Goal: Task Accomplishment & Management: Manage account settings

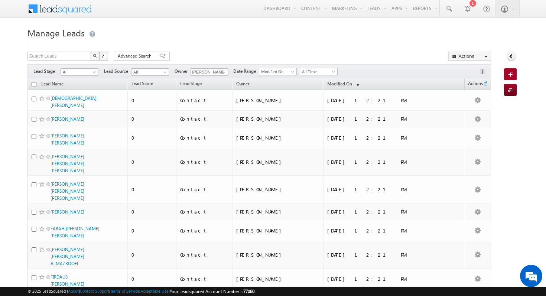
click at [64, 37] on span "Manage Leads" at bounding box center [55, 33] width 57 height 12
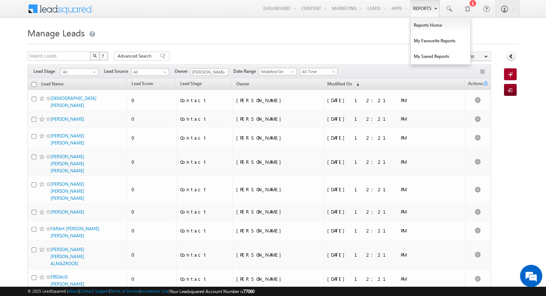
click at [416, 7] on link "Reports" at bounding box center [424, 8] width 29 height 17
click at [427, 23] on link "Reports Home" at bounding box center [440, 25] width 59 height 16
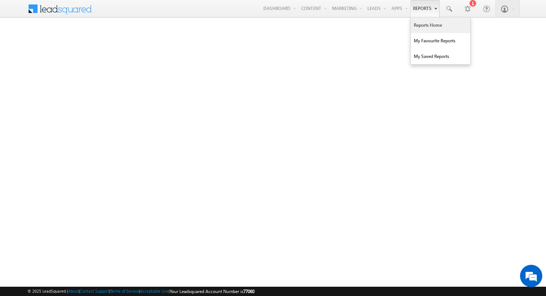
click at [424, 29] on link "Reports Home" at bounding box center [440, 25] width 59 height 16
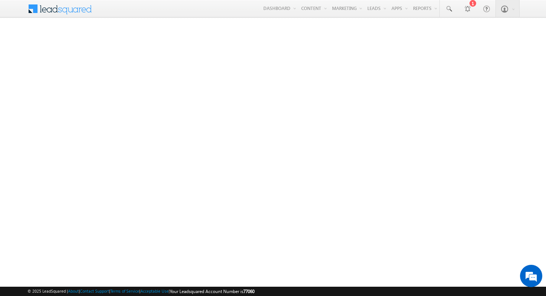
click at [53, 12] on span at bounding box center [65, 7] width 54 height 13
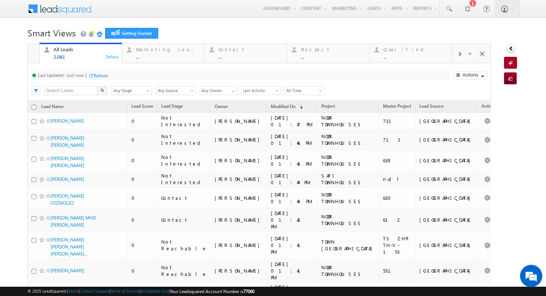
click at [94, 77] on div "Refresh" at bounding box center [101, 76] width 14 height 6
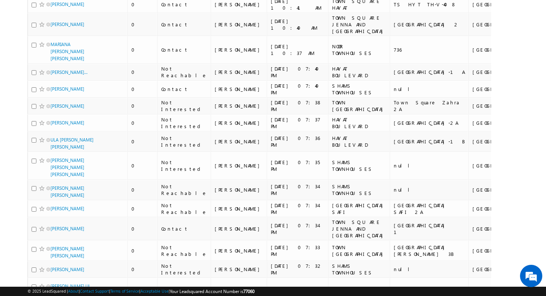
scroll to position [3760, 0]
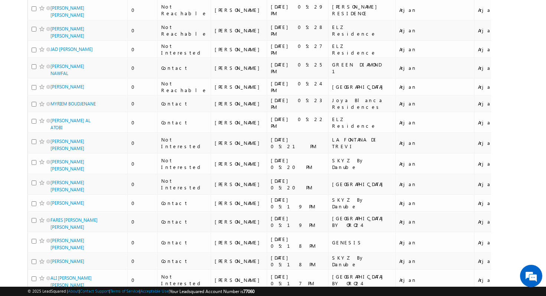
scroll to position [3858, 0]
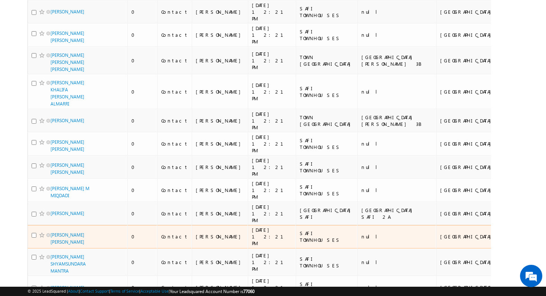
scroll to position [0, 0]
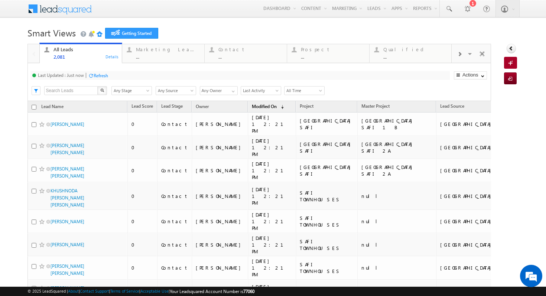
click at [278, 107] on span "(sorted descending)" at bounding box center [281, 107] width 6 height 6
click at [233, 90] on span at bounding box center [233, 91] width 6 height 6
click at [224, 123] on link "[PERSON_NAME]" at bounding box center [219, 122] width 38 height 9
type input "[PERSON_NAME]"
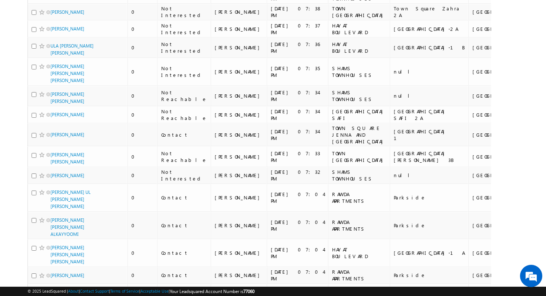
scroll to position [3760, 0]
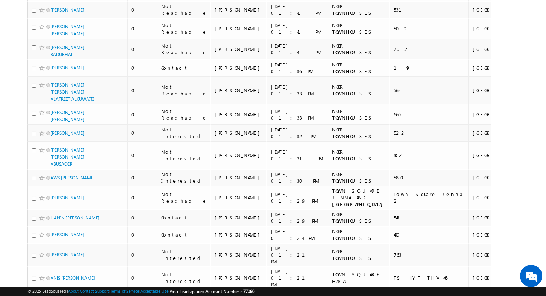
scroll to position [0, 0]
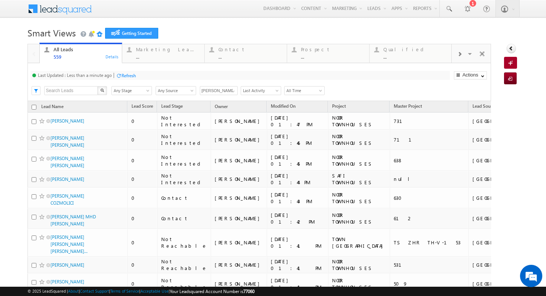
click at [134, 93] on span "Any Stage" at bounding box center [130, 90] width 37 height 7
click at [170, 89] on span "Any Source" at bounding box center [174, 90] width 37 height 7
click at [274, 94] on span "Last Activity" at bounding box center [259, 90] width 37 height 7
click at [354, 66] on div "Last Updated : Less than a minute ago Refresh Refreshing... Search X Lead Stage…" at bounding box center [258, 82] width 463 height 38
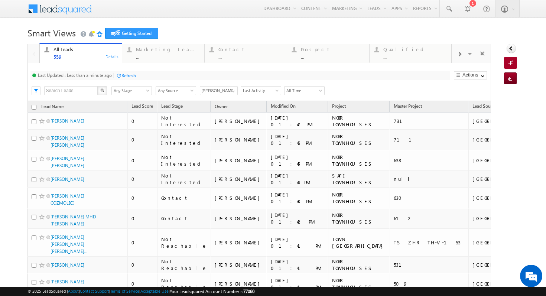
click at [317, 92] on span "All Time" at bounding box center [302, 90] width 37 height 7
click at [303, 125] on link "Today" at bounding box center [302, 123] width 37 height 7
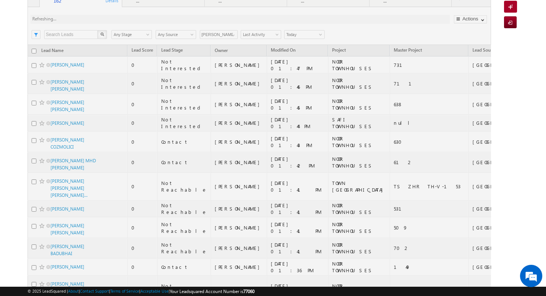
scroll to position [0, 0]
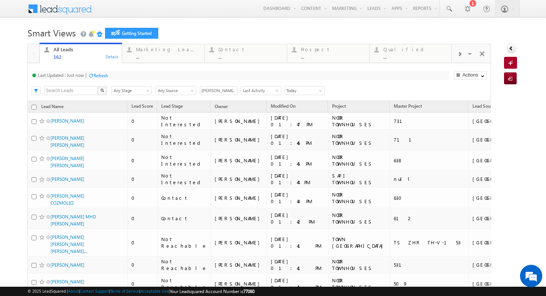
click at [32, 108] on input "checkbox" at bounding box center [34, 107] width 5 height 5
checkbox input "true"
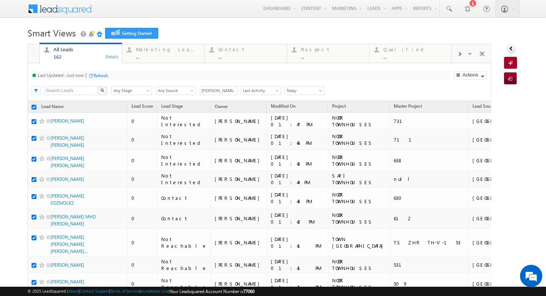
checkbox input "true"
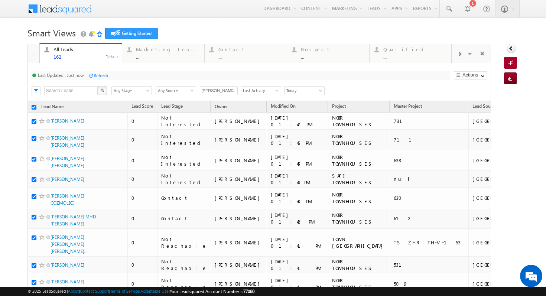
checkbox input "true"
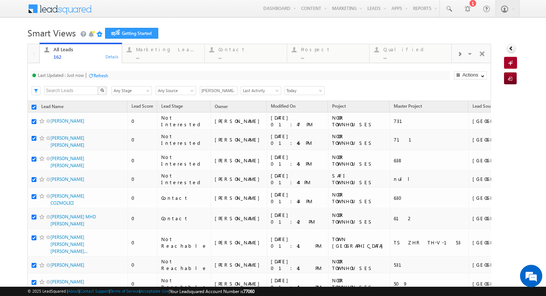
checkbox input "true"
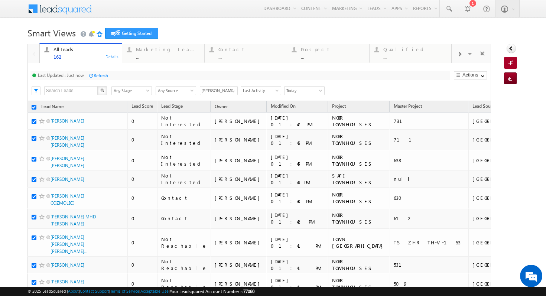
checkbox input "true"
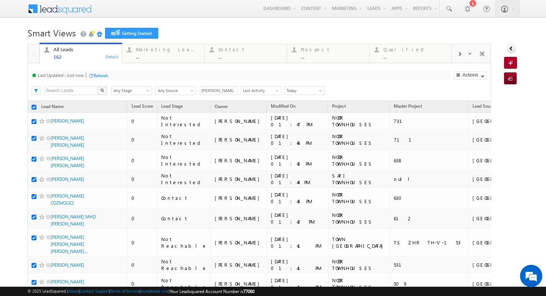
checkbox input "true"
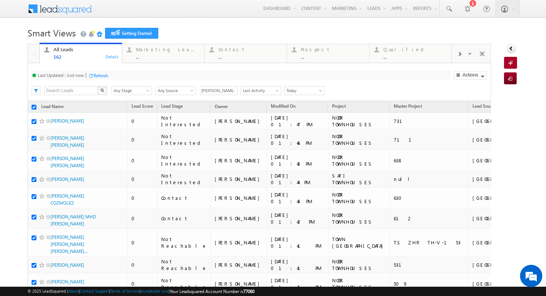
checkbox input "true"
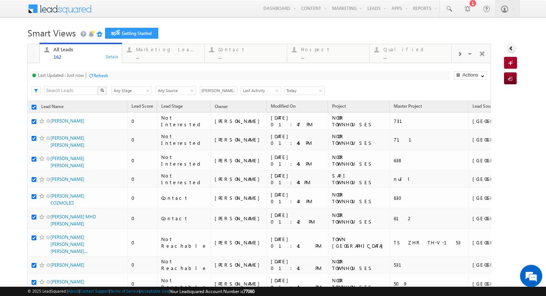
checkbox input "true"
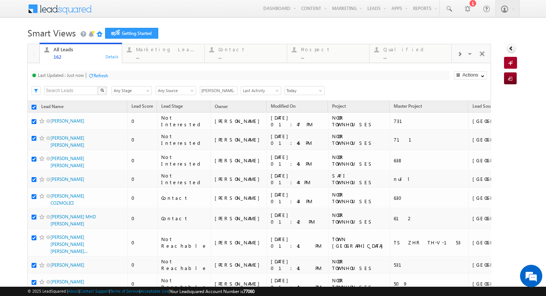
checkbox input "true"
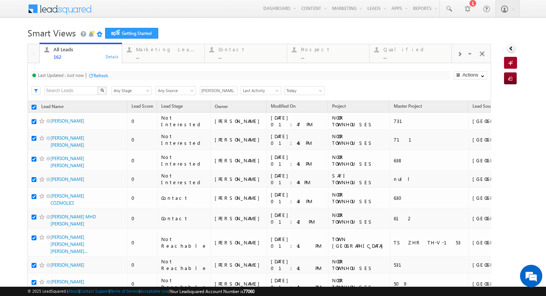
checkbox input "true"
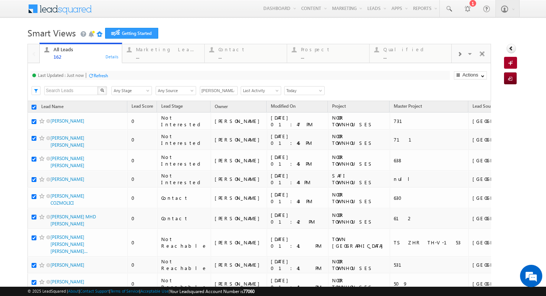
checkbox input "true"
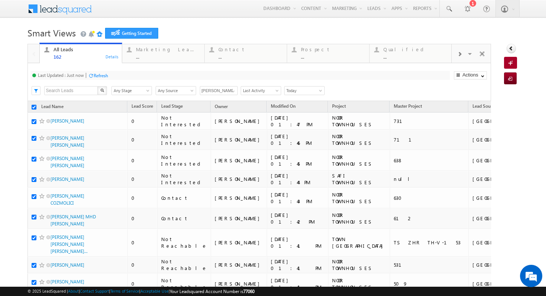
checkbox input "true"
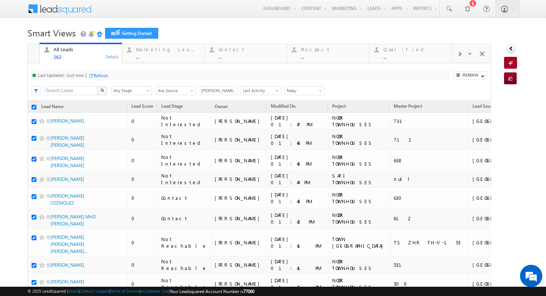
checkbox input "true"
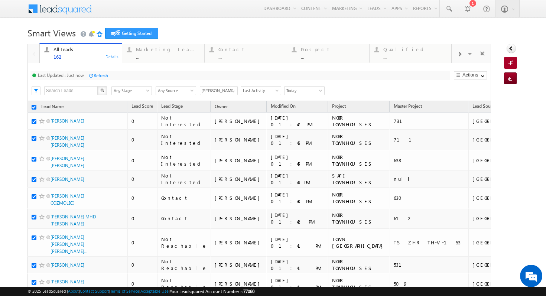
checkbox input "true"
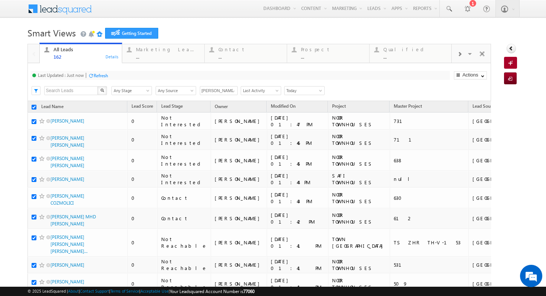
checkbox input "true"
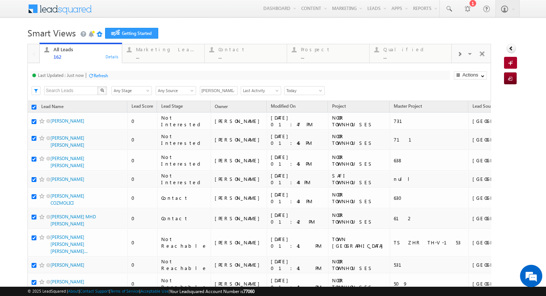
checkbox input "true"
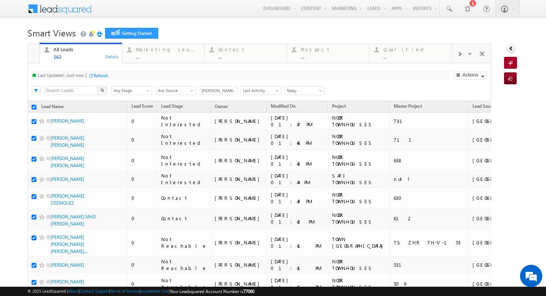
checkbox input "true"
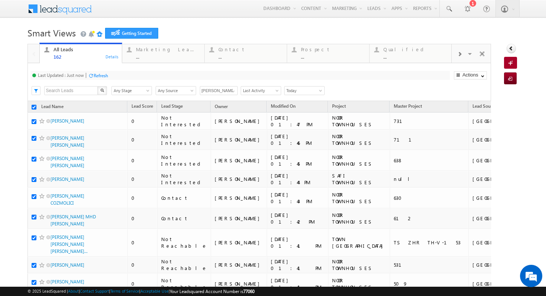
checkbox input "true"
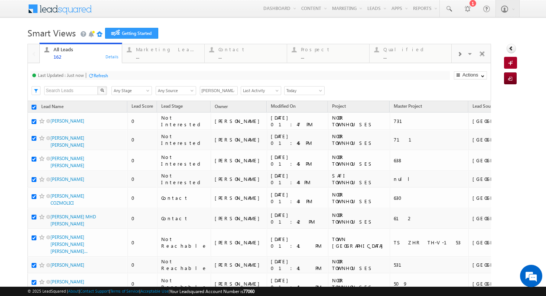
checkbox input "true"
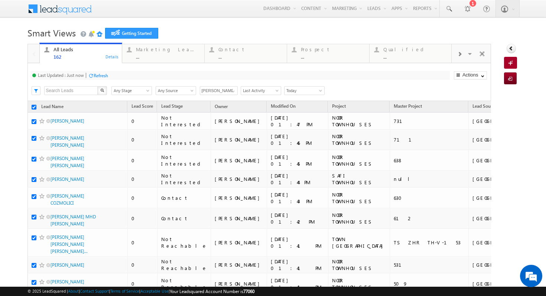
checkbox input "true"
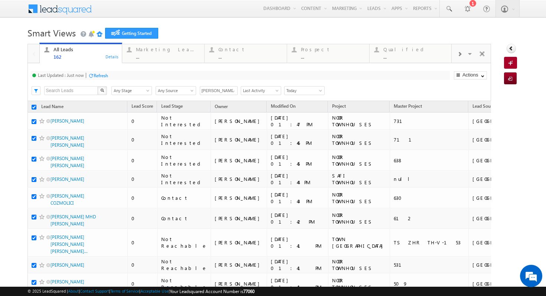
checkbox input "true"
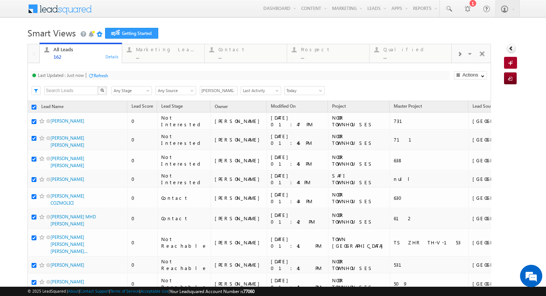
checkbox input "true"
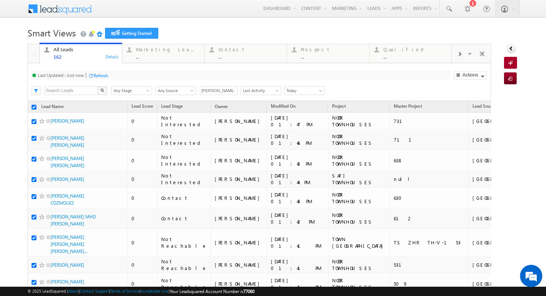
checkbox input "true"
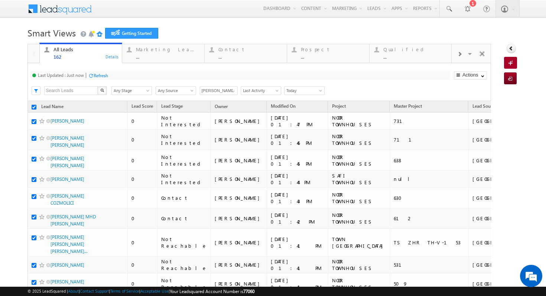
checkbox input "true"
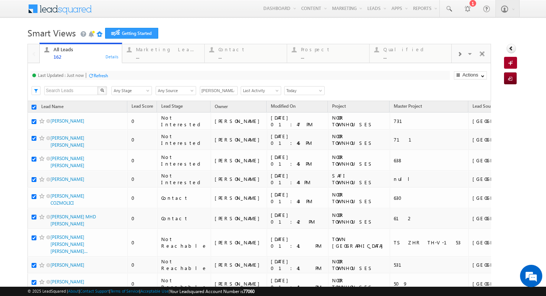
checkbox input "true"
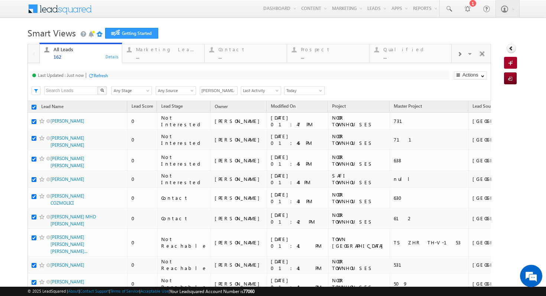
checkbox input "true"
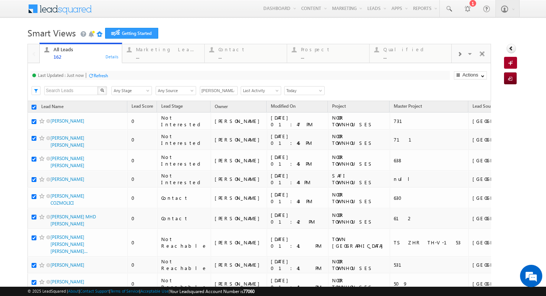
checkbox input "true"
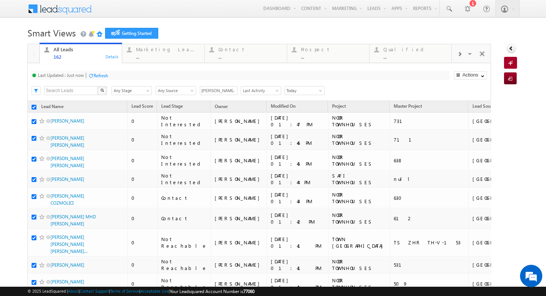
checkbox input "true"
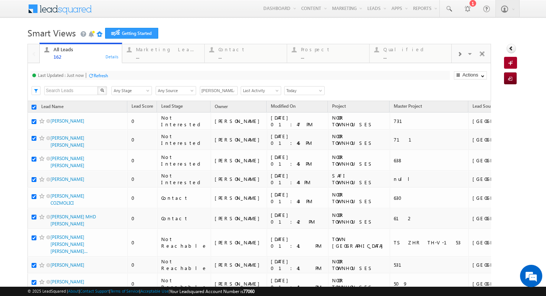
checkbox input "true"
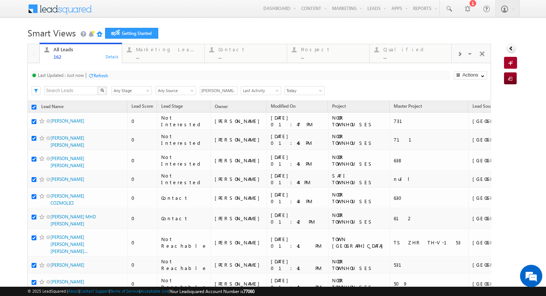
checkbox input "true"
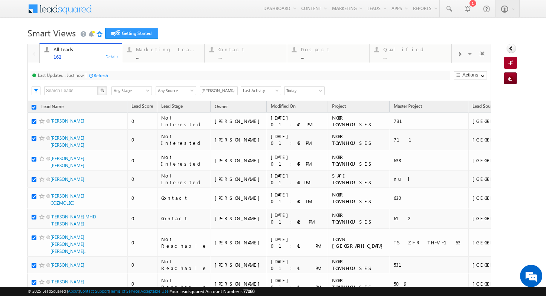
checkbox input "true"
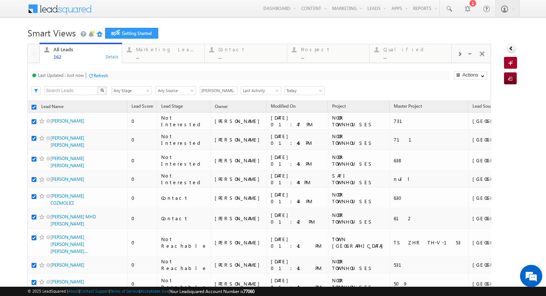
checkbox input "true"
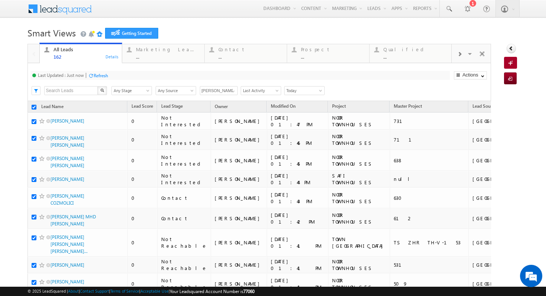
checkbox input "true"
click at [296, 91] on span "Today" at bounding box center [302, 90] width 37 height 7
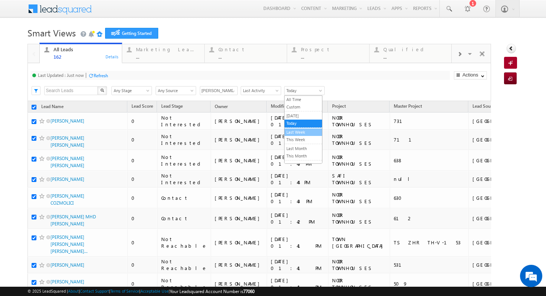
click at [306, 135] on link "Last Week" at bounding box center [302, 132] width 37 height 7
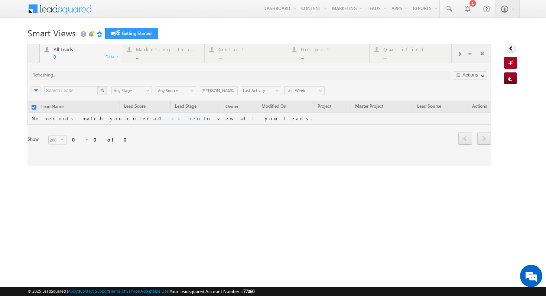
checkbox input "false"
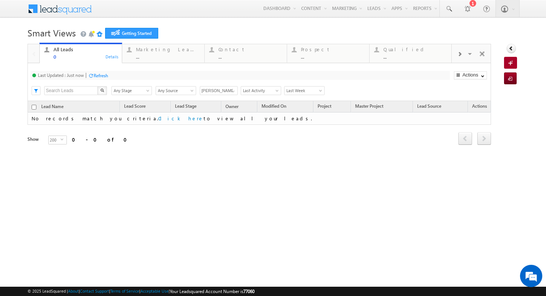
click at [305, 89] on span "Last Week" at bounding box center [302, 90] width 37 height 7
click at [303, 100] on link "All Time" at bounding box center [302, 99] width 37 height 7
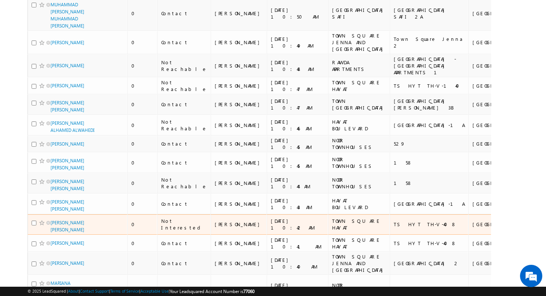
scroll to position [3760, 0]
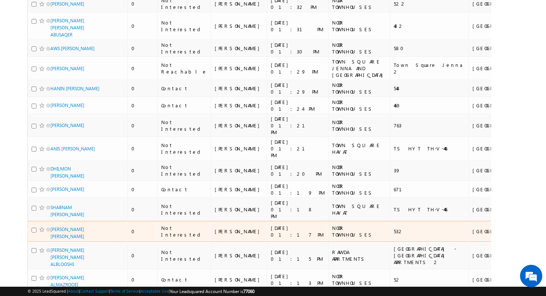
scroll to position [0, 0]
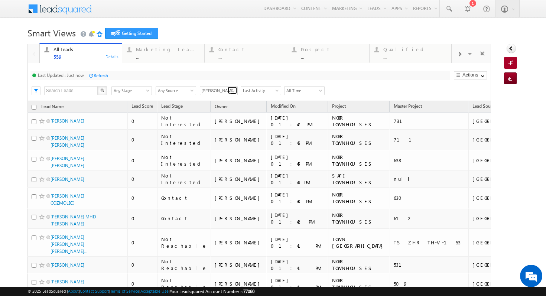
click at [230, 89] on span at bounding box center [233, 91] width 6 height 6
click at [222, 115] on link "[PERSON_NAME]" at bounding box center [219, 114] width 38 height 9
type input "[PERSON_NAME]"
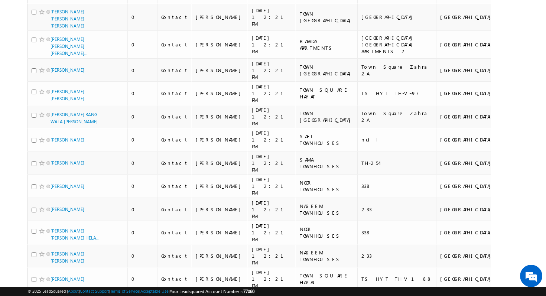
scroll to position [3789, 0]
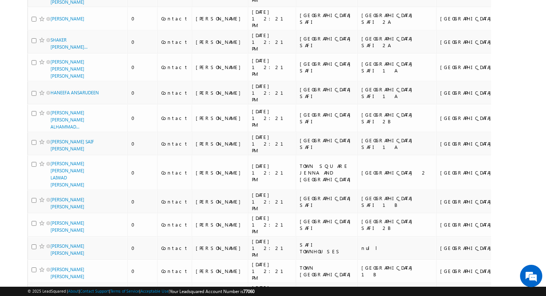
scroll to position [0, 0]
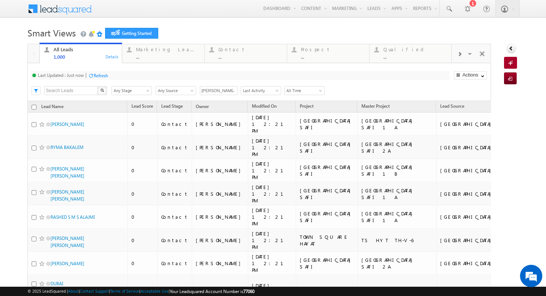
click at [32, 108] on input "checkbox" at bounding box center [34, 107] width 5 height 5
checkbox input "true"
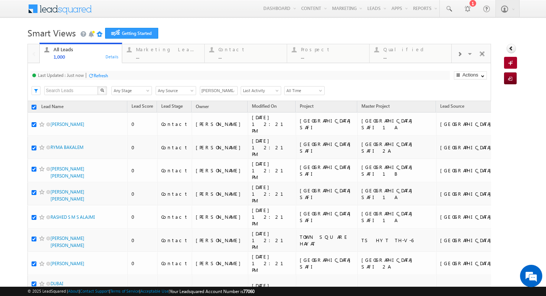
checkbox input "true"
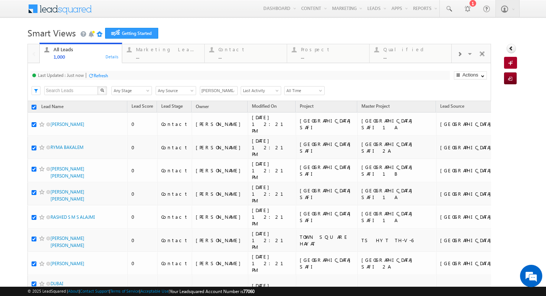
checkbox input "true"
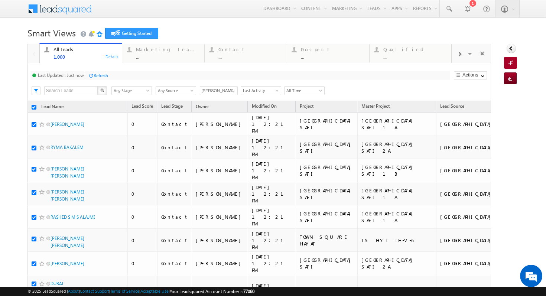
checkbox input "true"
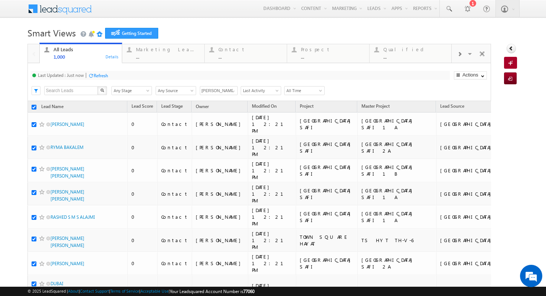
checkbox input "true"
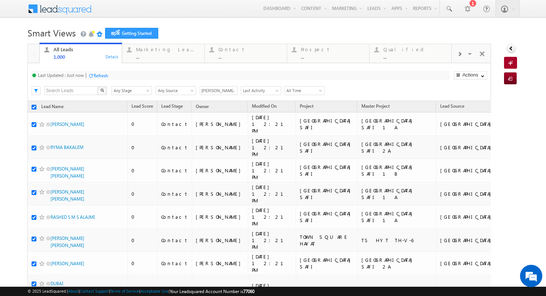
checkbox input "true"
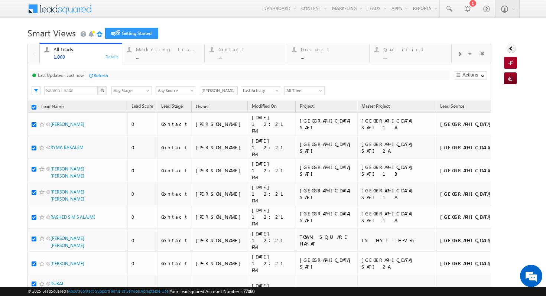
checkbox input "true"
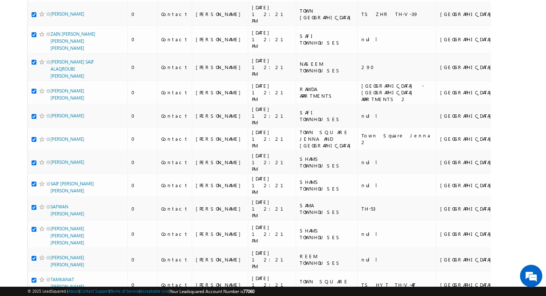
scroll to position [3789, 0]
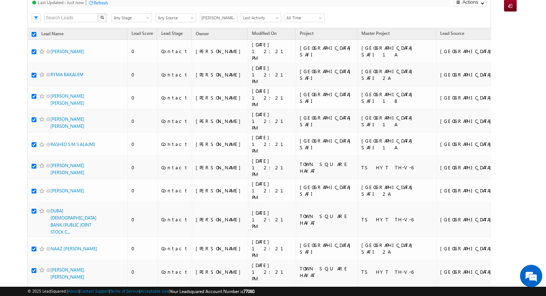
scroll to position [0, 0]
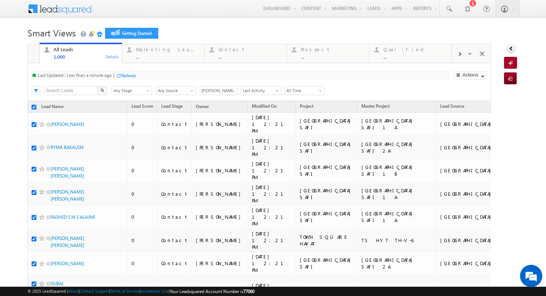
click at [170, 76] on div "Last Updated : Less than a minute ago Refresh Refreshing..." at bounding box center [239, 75] width 419 height 9
click at [232, 90] on span at bounding box center [233, 91] width 6 height 6
click at [224, 121] on link "[PERSON_NAME]" at bounding box center [219, 122] width 38 height 9
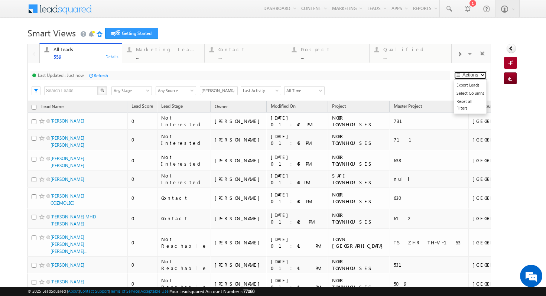
click at [475, 76] on button "Actions" at bounding box center [470, 75] width 33 height 8
click at [476, 86] on link "Export Leads" at bounding box center [470, 85] width 32 height 8
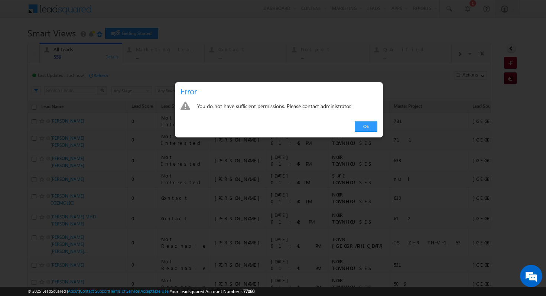
click at [363, 121] on div "Ok" at bounding box center [279, 126] width 208 height 21
click at [368, 128] on link "Ok" at bounding box center [366, 126] width 23 height 10
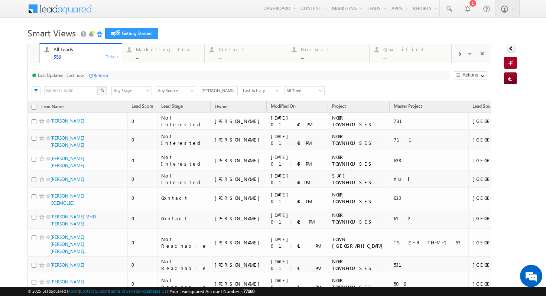
click at [169, 91] on span "Any Source" at bounding box center [174, 90] width 37 height 7
click at [135, 89] on span "Any Stage" at bounding box center [130, 90] width 37 height 7
click at [63, 90] on input "text" at bounding box center [71, 90] width 54 height 9
click at [224, 79] on div "Last Updated : Just now Refresh Refreshing..." at bounding box center [239, 75] width 419 height 9
click at [116, 58] on div "Details" at bounding box center [112, 56] width 14 height 7
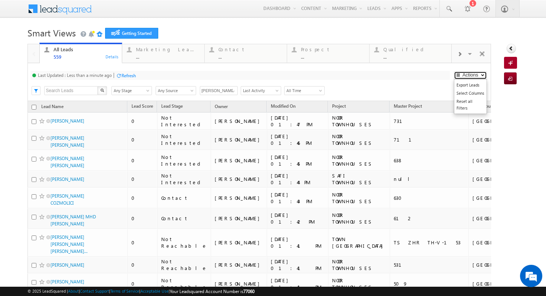
click at [475, 77] on button "Actions" at bounding box center [470, 75] width 33 height 8
click at [475, 94] on link "Select Columns" at bounding box center [470, 93] width 32 height 8
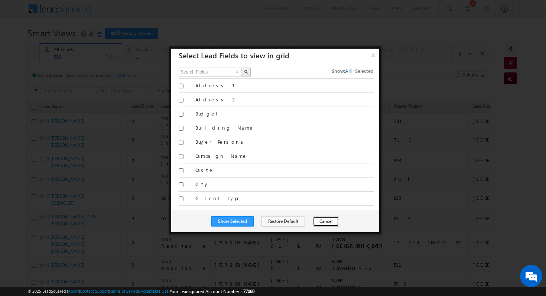
click at [322, 220] on button "Cancel" at bounding box center [326, 221] width 26 height 10
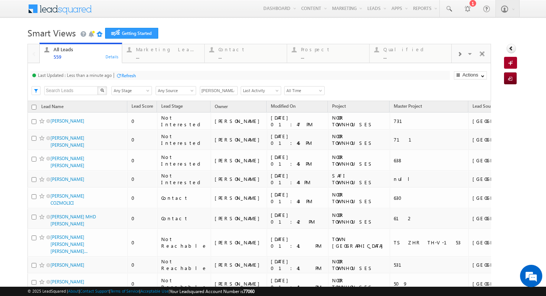
click at [264, 93] on span "Last Activity" at bounding box center [259, 90] width 37 height 7
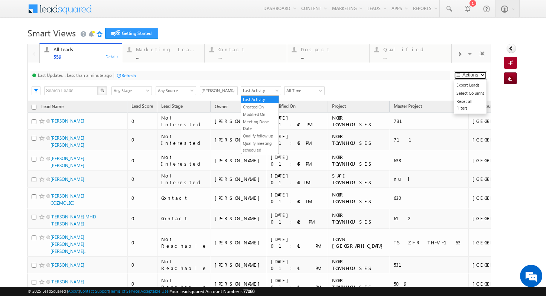
click at [481, 75] on span "button" at bounding box center [482, 75] width 3 height 3
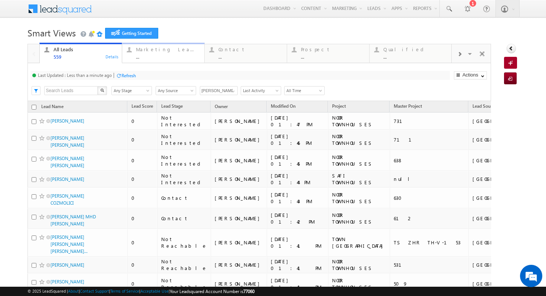
click at [170, 58] on div "..." at bounding box center [168, 57] width 64 height 6
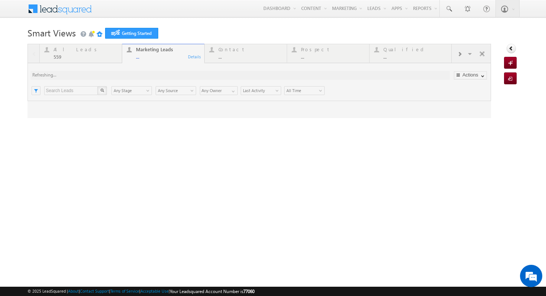
click at [78, 53] on div at bounding box center [259, 81] width 464 height 74
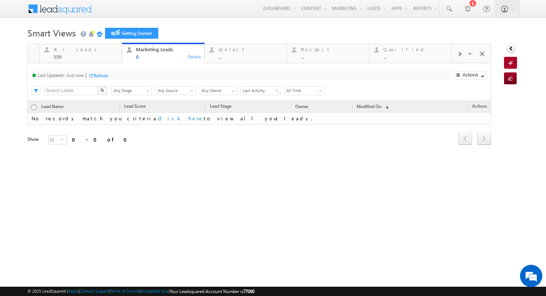
click at [93, 53] on div "All Leads 559" at bounding box center [85, 52] width 64 height 14
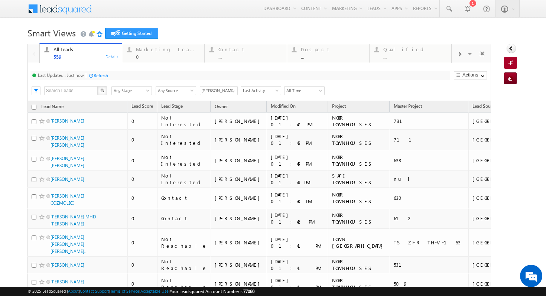
click at [415, 76] on div "Last Updated : Just now Refresh Refreshing..." at bounding box center [239, 75] width 419 height 9
click at [301, 90] on span "All Time" at bounding box center [302, 90] width 37 height 7
click at [258, 89] on span "Last Activity" at bounding box center [259, 90] width 37 height 7
click at [227, 88] on input "[PERSON_NAME]" at bounding box center [219, 90] width 38 height 9
click at [183, 89] on span "Any Source" at bounding box center [174, 90] width 37 height 7
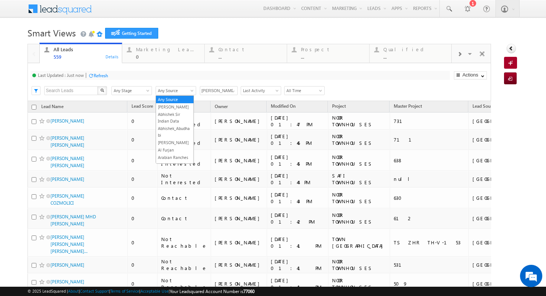
click at [130, 95] on link "Any Stage" at bounding box center [131, 90] width 40 height 9
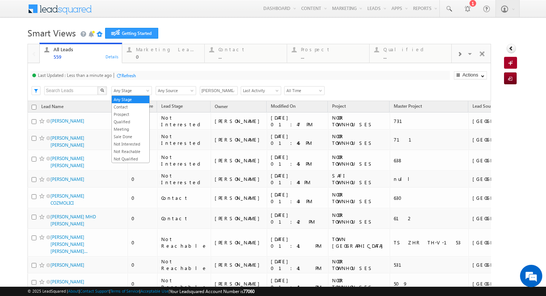
click at [216, 92] on input "[PERSON_NAME]" at bounding box center [219, 90] width 38 height 9
click at [233, 92] on span at bounding box center [233, 91] width 6 height 6
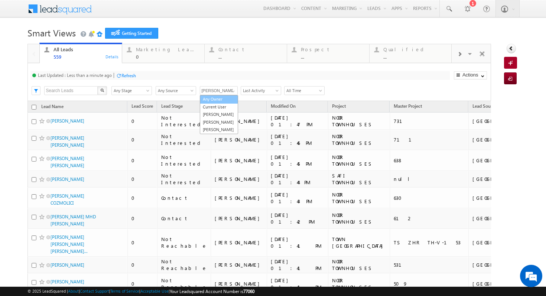
click at [217, 102] on link "Any Owner" at bounding box center [219, 99] width 38 height 9
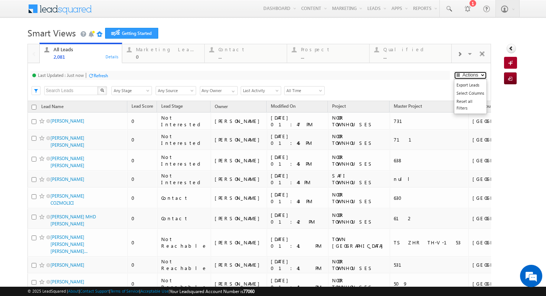
click at [477, 74] on button "Actions" at bounding box center [470, 75] width 33 height 8
click at [476, 84] on link "Export Leads" at bounding box center [470, 85] width 32 height 8
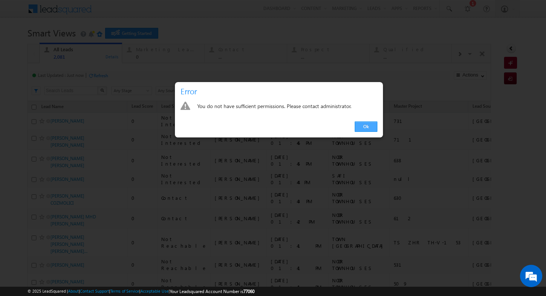
click at [362, 128] on link "Ok" at bounding box center [366, 126] width 23 height 10
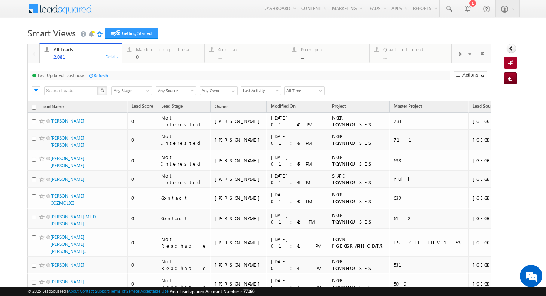
click at [53, 10] on span at bounding box center [65, 7] width 54 height 13
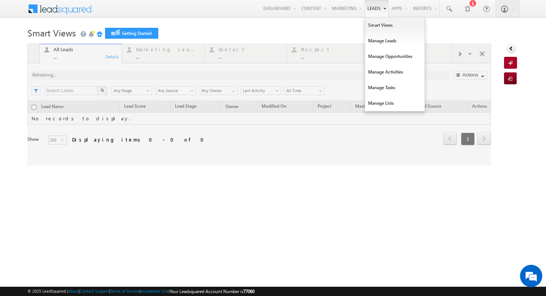
click at [373, 10] on link "Leads" at bounding box center [377, 8] width 24 height 17
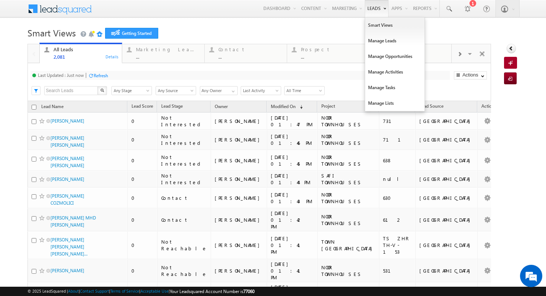
click at [373, 10] on link "Leads" at bounding box center [377, 8] width 24 height 17
click at [334, 88] on div "Search X Lead Stage Any Stage Any Stage Lead Source Any Source Any Source Owner…" at bounding box center [265, 89] width 450 height 11
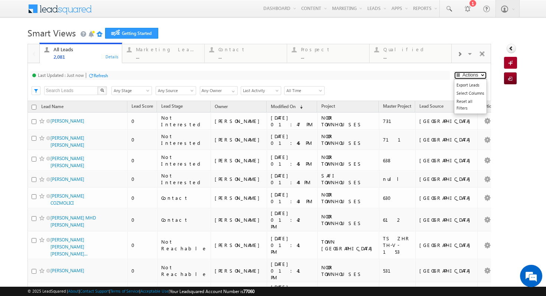
click at [476, 74] on button "Actions" at bounding box center [470, 75] width 33 height 8
click at [144, 89] on span "Any Stage" at bounding box center [130, 90] width 37 height 7
drag, startPoint x: 144, startPoint y: 89, endPoint x: 164, endPoint y: 89, distance: 19.7
click at [164, 89] on div "Search X Lead Stage Any Stage Contact Prospect Qualified Meeting Sale Done Not …" at bounding box center [265, 89] width 450 height 11
click at [230, 92] on span at bounding box center [233, 91] width 6 height 6
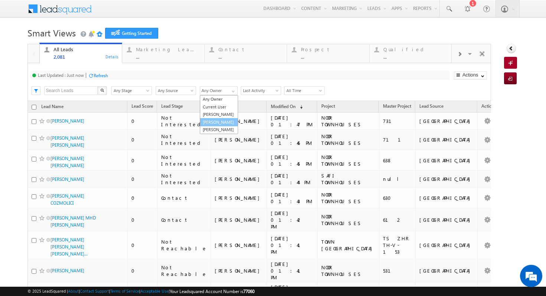
click at [220, 121] on link "[PERSON_NAME]" at bounding box center [219, 122] width 38 height 9
type input "[PERSON_NAME]"
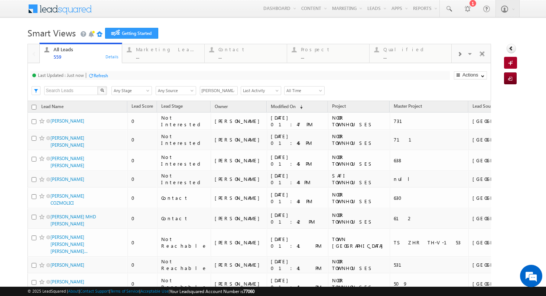
click at [32, 107] on input "checkbox" at bounding box center [34, 107] width 5 height 5
checkbox input "true"
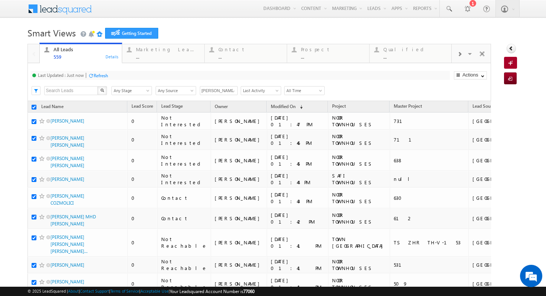
checkbox input "true"
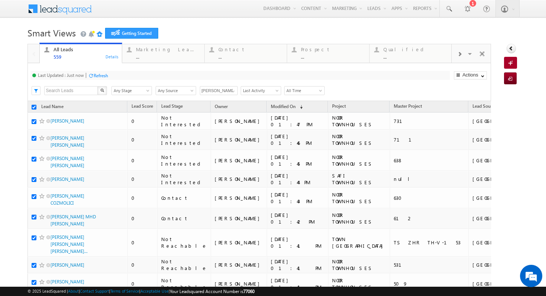
checkbox input "true"
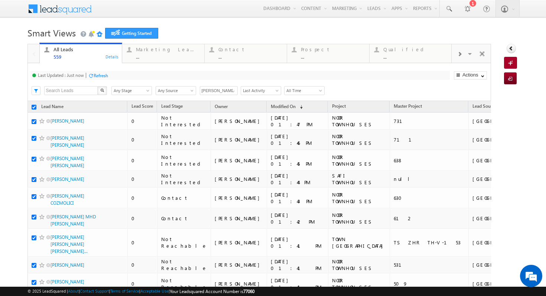
checkbox input "true"
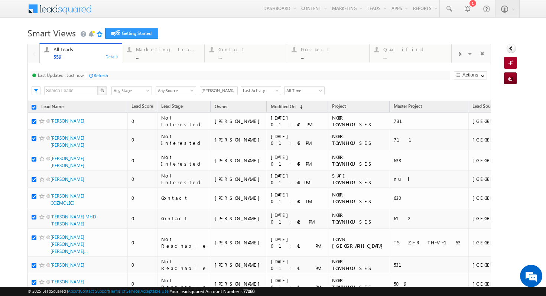
checkbox input "true"
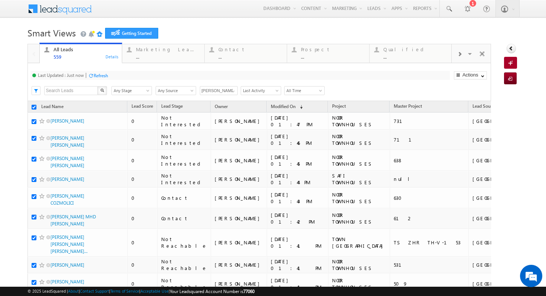
checkbox input "true"
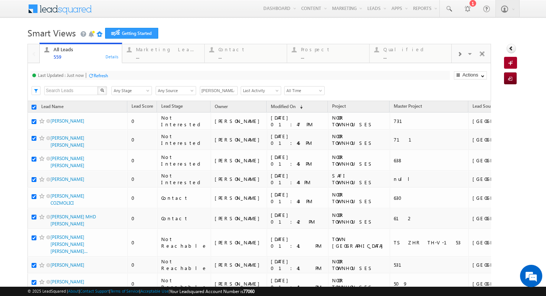
checkbox input "true"
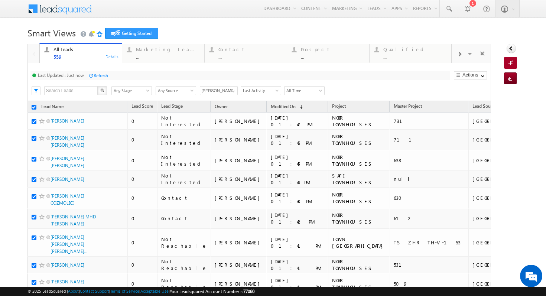
checkbox input "true"
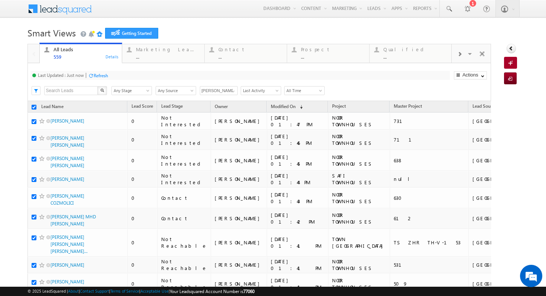
checkbox input "true"
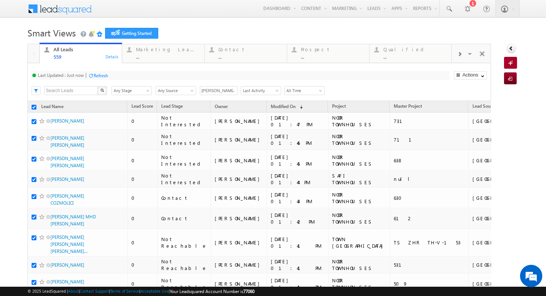
checkbox input "true"
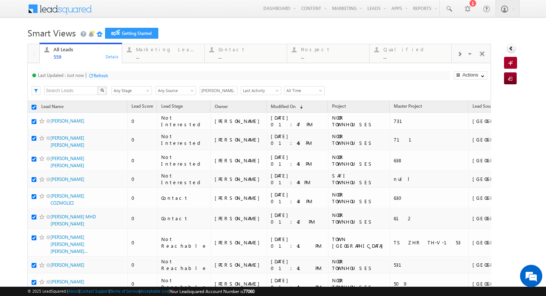
checkbox input "true"
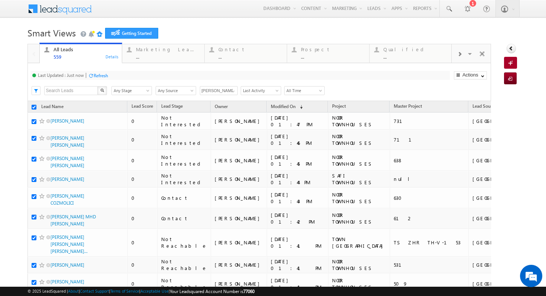
checkbox input "true"
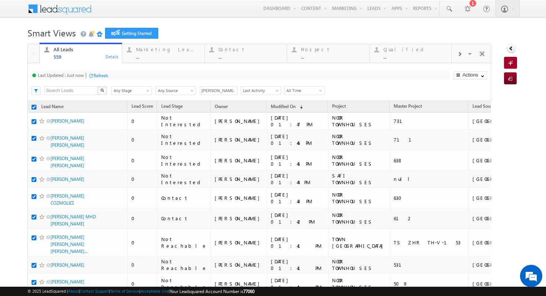
checkbox input "true"
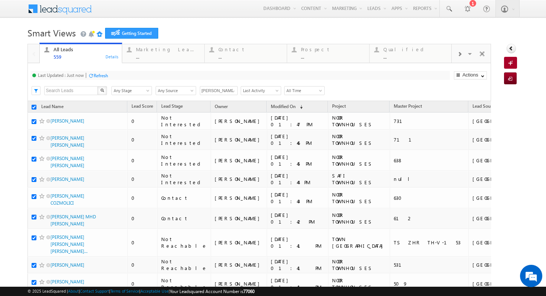
checkbox input "true"
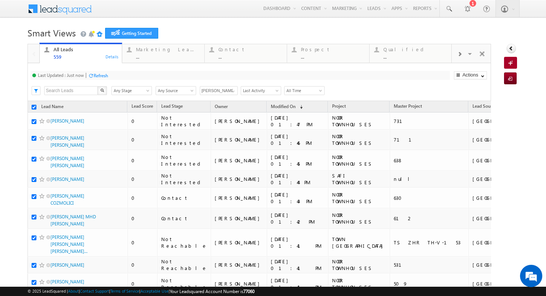
checkbox input "true"
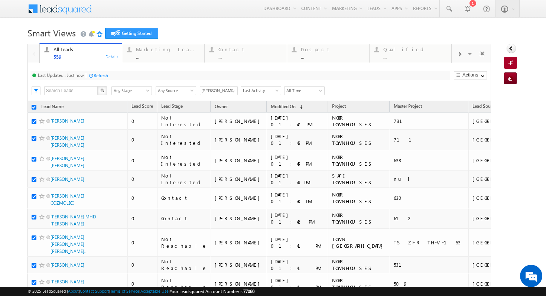
checkbox input "true"
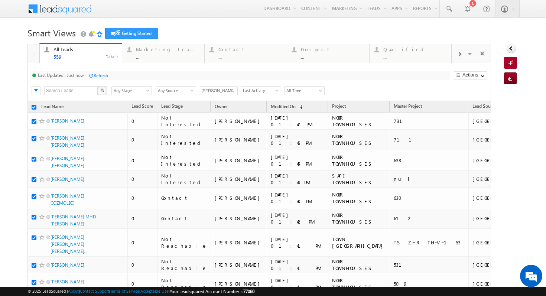
checkbox input "true"
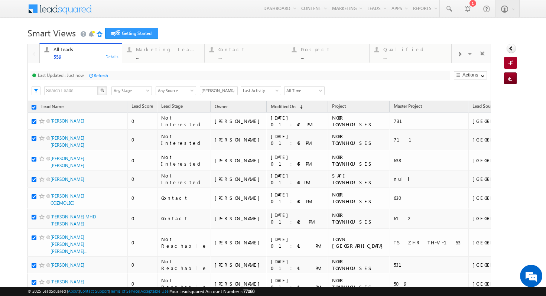
checkbox input "true"
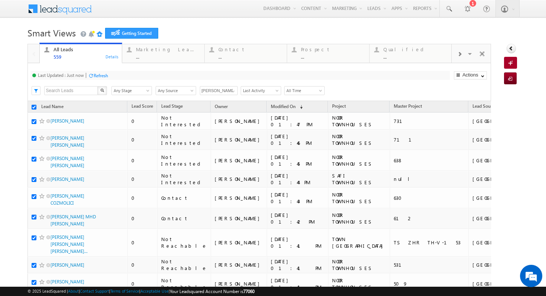
checkbox input "true"
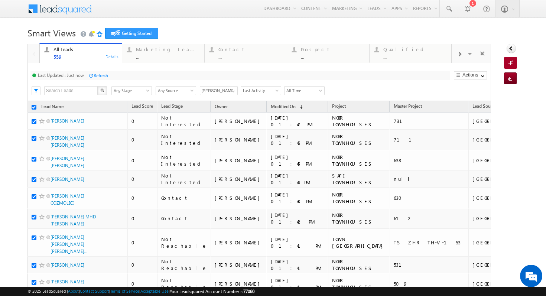
checkbox input "true"
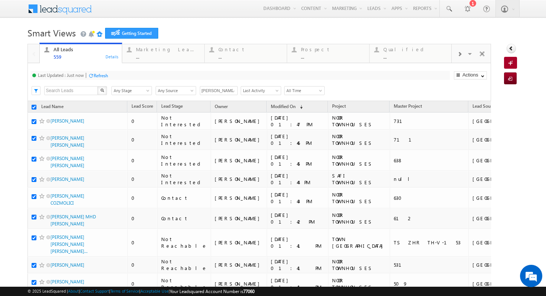
checkbox input "true"
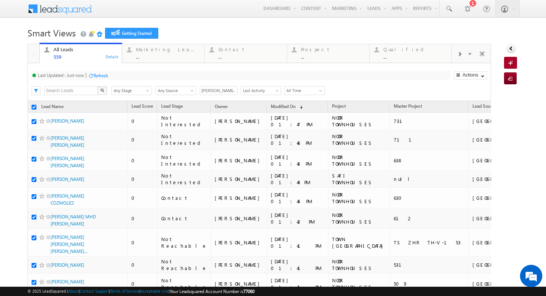
checkbox input "true"
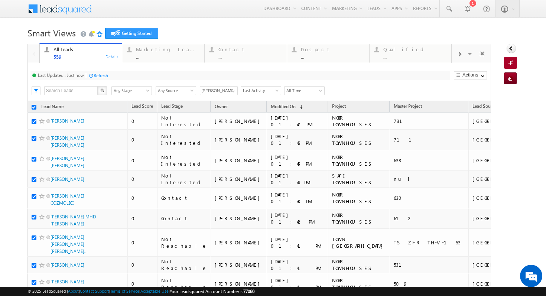
checkbox input "true"
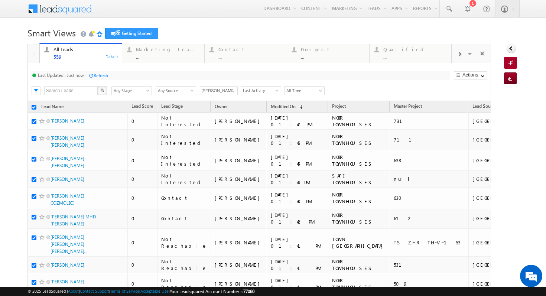
checkbox input "true"
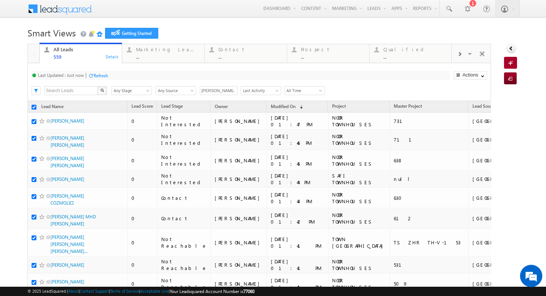
checkbox input "true"
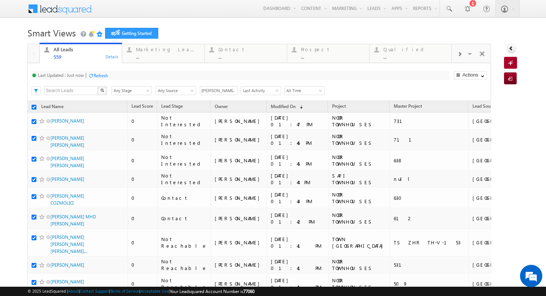
checkbox input "true"
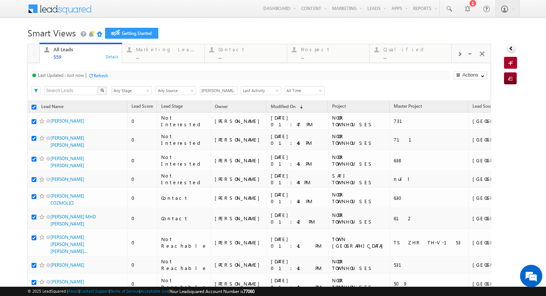
checkbox input "true"
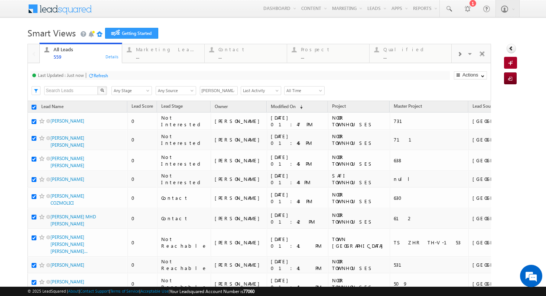
checkbox input "true"
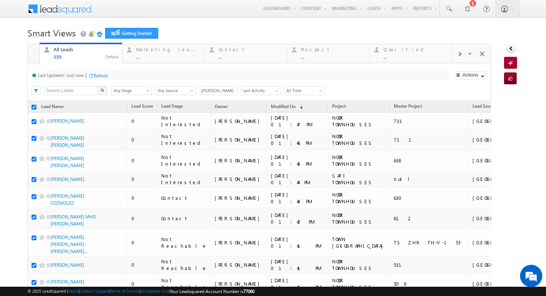
checkbox input "true"
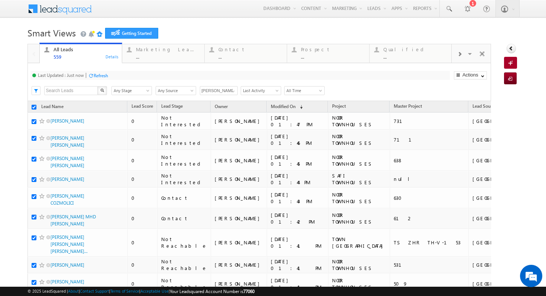
checkbox input "true"
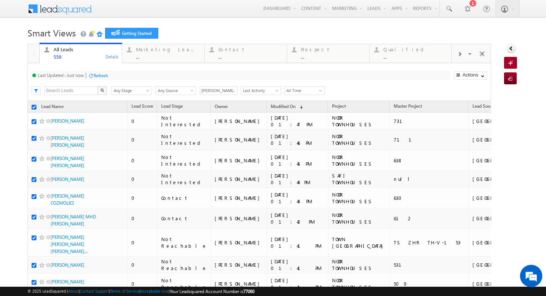
checkbox input "true"
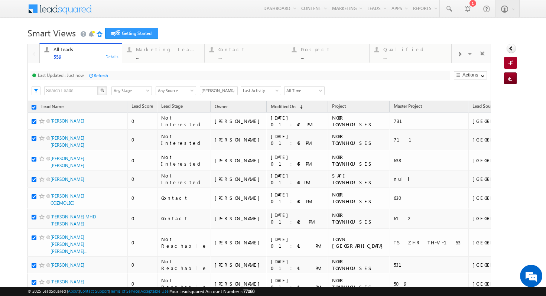
checkbox input "true"
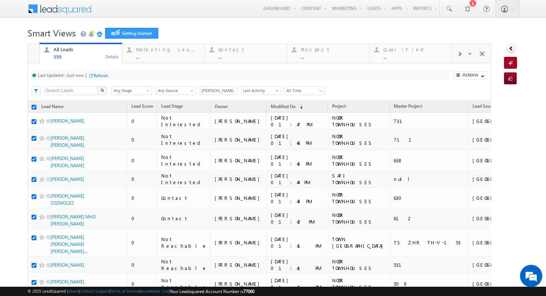
checkbox input "true"
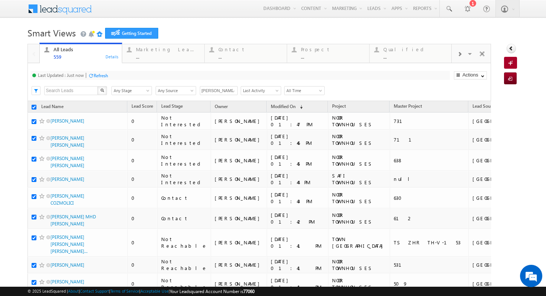
checkbox input "true"
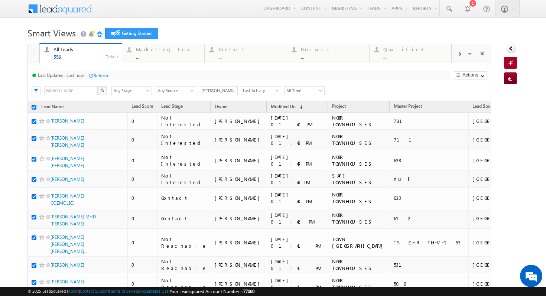
checkbox input "true"
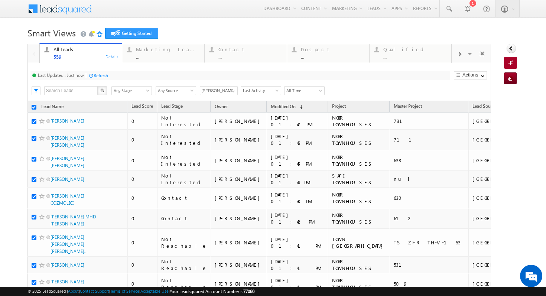
checkbox input "true"
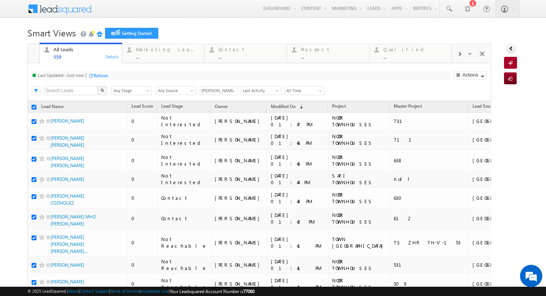
checkbox input "true"
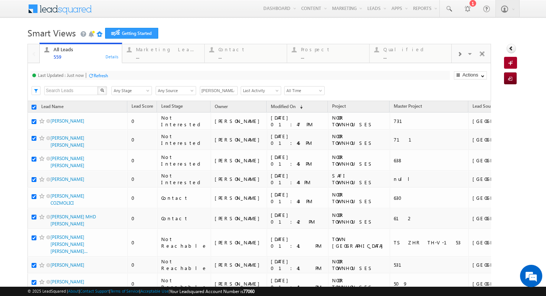
checkbox input "true"
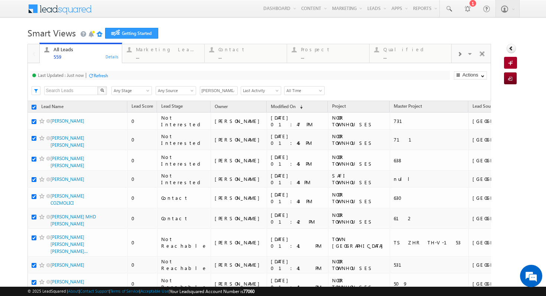
checkbox input "true"
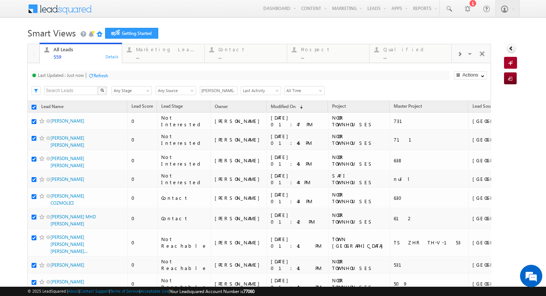
checkbox input "true"
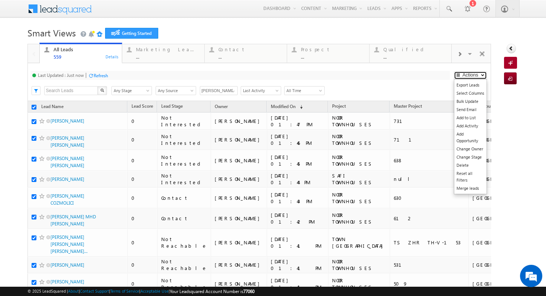
click at [477, 76] on button "Actions" at bounding box center [470, 75] width 33 height 8
click at [470, 148] on link "Change Owner" at bounding box center [470, 149] width 32 height 8
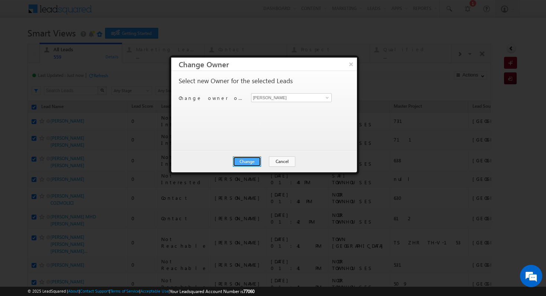
click at [252, 162] on button "Change" at bounding box center [247, 161] width 28 height 10
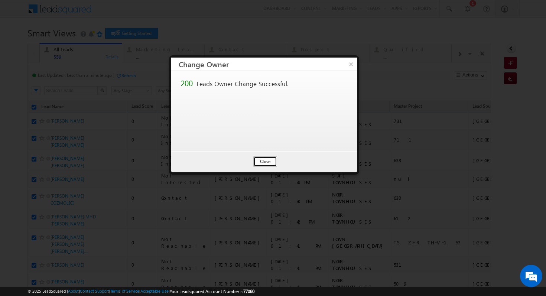
click at [271, 161] on button "Close" at bounding box center [265, 161] width 24 height 10
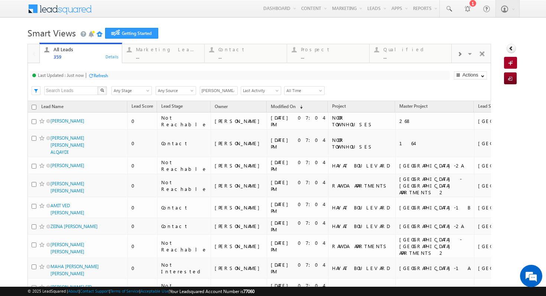
click at [34, 105] on input "checkbox" at bounding box center [34, 107] width 5 height 5
click at [228, 91] on link at bounding box center [232, 89] width 9 height 7
click at [259, 64] on div "Last Updated : Less than a minute ago Refresh Refreshing... Search X Lead Stage…" at bounding box center [258, 82] width 463 height 38
click at [224, 89] on input "[PERSON_NAME]" at bounding box center [219, 90] width 38 height 9
click at [234, 92] on span at bounding box center [233, 91] width 6 height 6
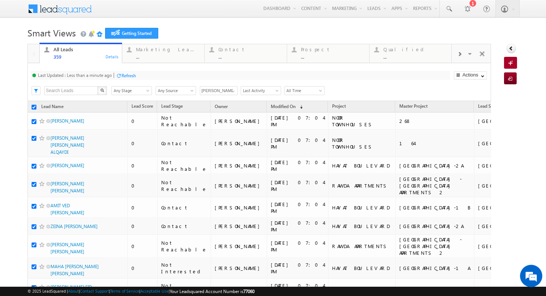
click at [352, 71] on div "Last Updated : Less than a minute ago Refresh Refreshing..." at bounding box center [239, 75] width 419 height 9
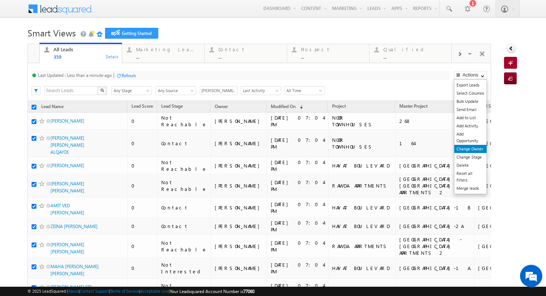
click at [479, 151] on link "Change Owner" at bounding box center [470, 149] width 32 height 8
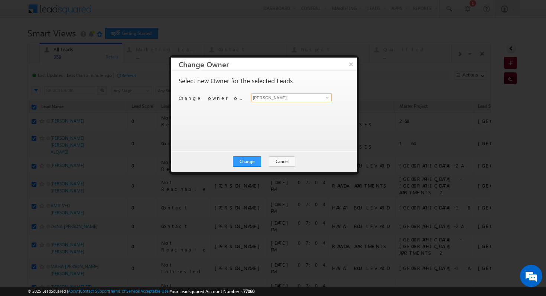
click at [289, 97] on input "[PERSON_NAME]" at bounding box center [291, 97] width 81 height 9
click at [244, 162] on button "Change" at bounding box center [247, 161] width 28 height 10
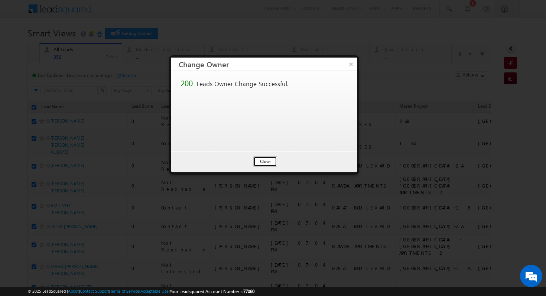
click at [270, 160] on button "Close" at bounding box center [265, 161] width 24 height 10
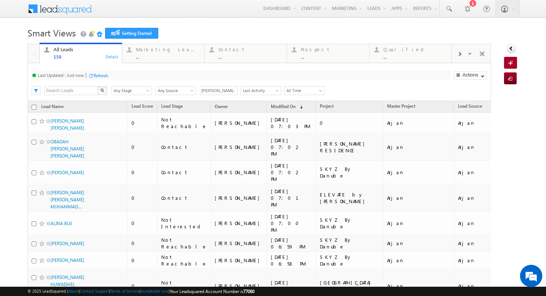
click at [35, 108] on input "checkbox" at bounding box center [34, 107] width 5 height 5
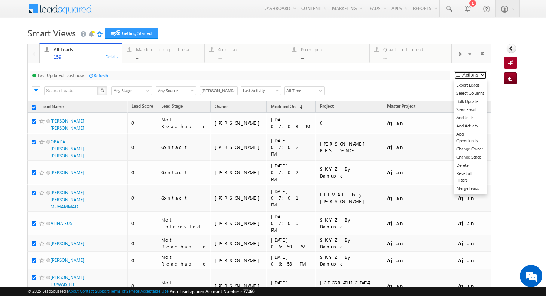
click at [479, 73] on button "Actions" at bounding box center [470, 75] width 33 height 8
click at [474, 74] on button "Actions" at bounding box center [470, 75] width 33 height 8
click at [470, 148] on link "Change Owner" at bounding box center [470, 149] width 32 height 8
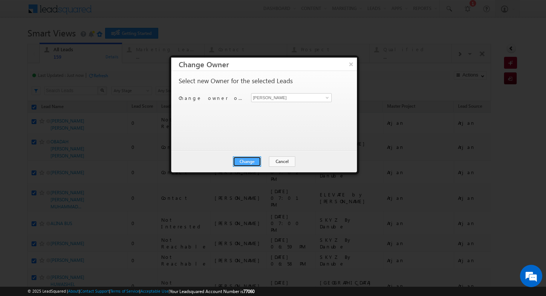
click at [247, 165] on button "Change" at bounding box center [247, 161] width 28 height 10
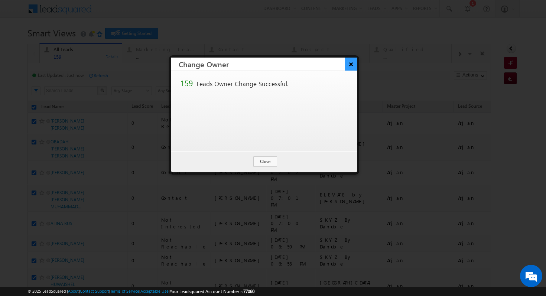
click at [353, 62] on button "×" at bounding box center [350, 64] width 12 height 13
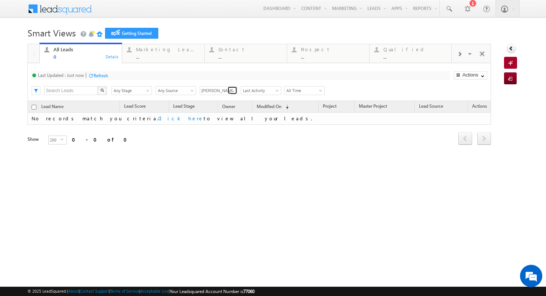
click at [232, 89] on span at bounding box center [233, 91] width 6 height 6
click at [218, 97] on link "Any Owner" at bounding box center [219, 99] width 38 height 9
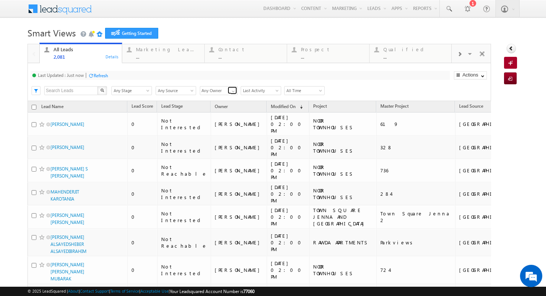
click at [234, 90] on span at bounding box center [233, 91] width 6 height 6
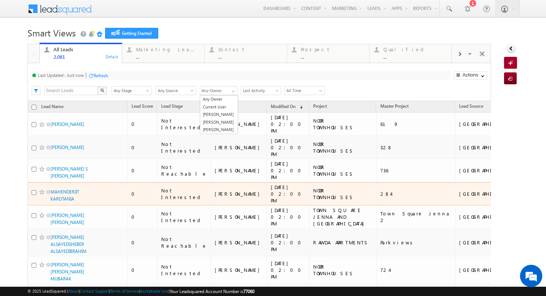
click at [141, 182] on td "0" at bounding box center [142, 193] width 30 height 23
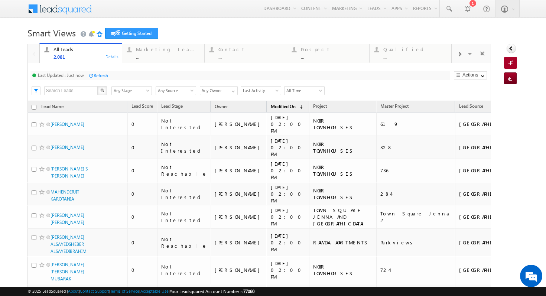
click at [267, 106] on link "Modified On (sorted descending)" at bounding box center [286, 107] width 39 height 10
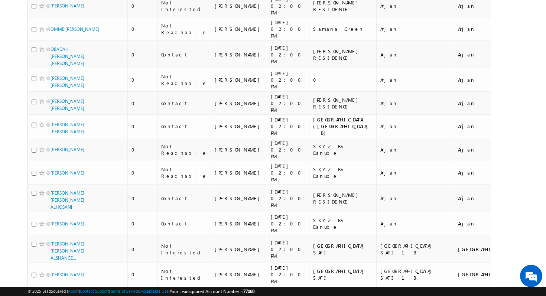
scroll to position [3886, 0]
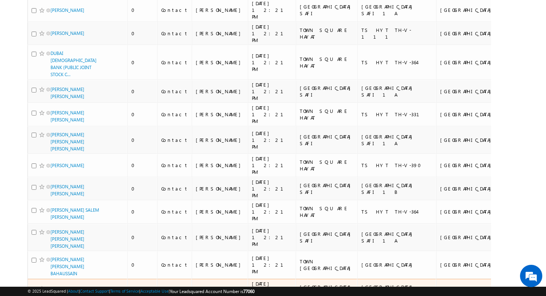
scroll to position [3796, 0]
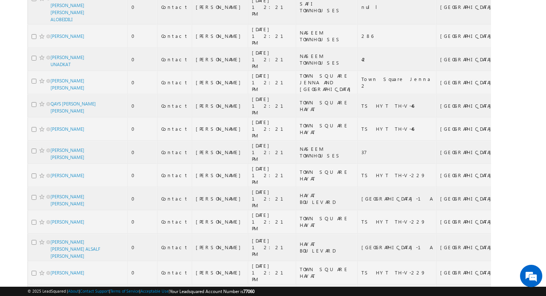
scroll to position [3795, 0]
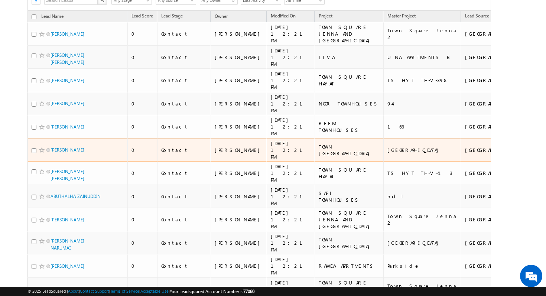
scroll to position [0, 0]
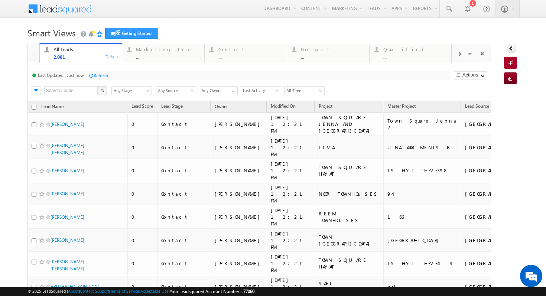
click at [32, 107] on input "checkbox" at bounding box center [34, 107] width 5 height 5
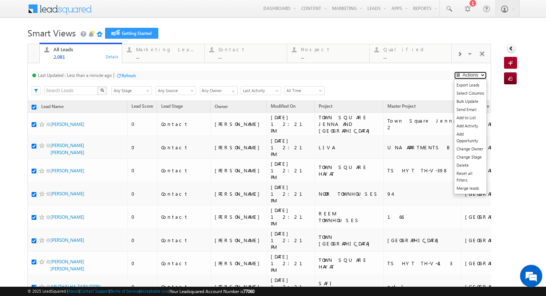
click at [476, 75] on button "Actions" at bounding box center [470, 75] width 33 height 8
click at [475, 147] on link "Change Owner" at bounding box center [470, 149] width 32 height 8
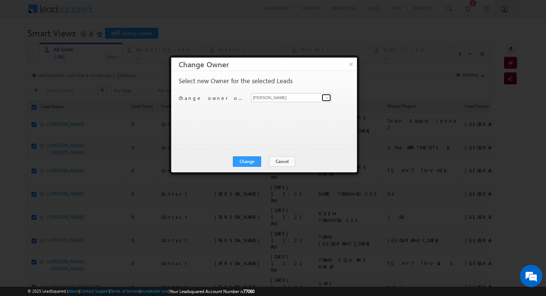
click at [323, 97] on link at bounding box center [325, 97] width 9 height 7
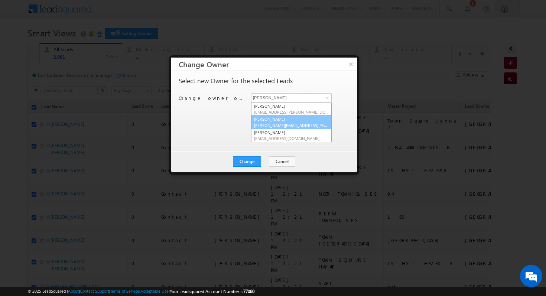
click at [291, 121] on link "[PERSON_NAME] [PERSON_NAME][EMAIL_ADDRESS][PERSON_NAME][DOMAIN_NAME]" at bounding box center [291, 122] width 81 height 14
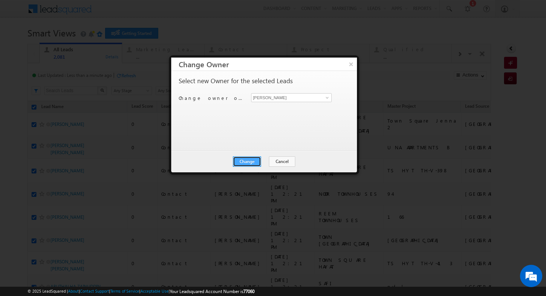
click at [254, 161] on button "Change" at bounding box center [247, 161] width 28 height 10
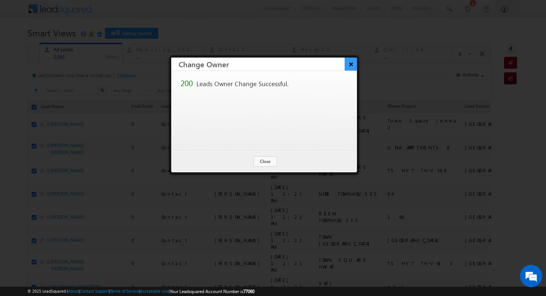
click at [351, 60] on button "×" at bounding box center [350, 64] width 12 height 13
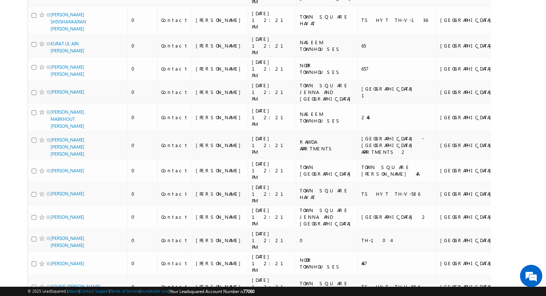
scroll to position [3795, 0]
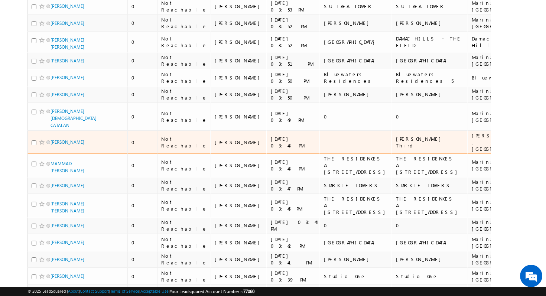
scroll to position [0, 0]
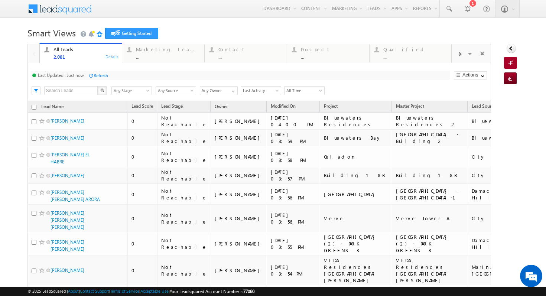
click at [32, 107] on input "checkbox" at bounding box center [34, 107] width 5 height 5
click at [32, 108] on input "checkbox" at bounding box center [34, 107] width 5 height 5
